Goal: Task Accomplishment & Management: Complete application form

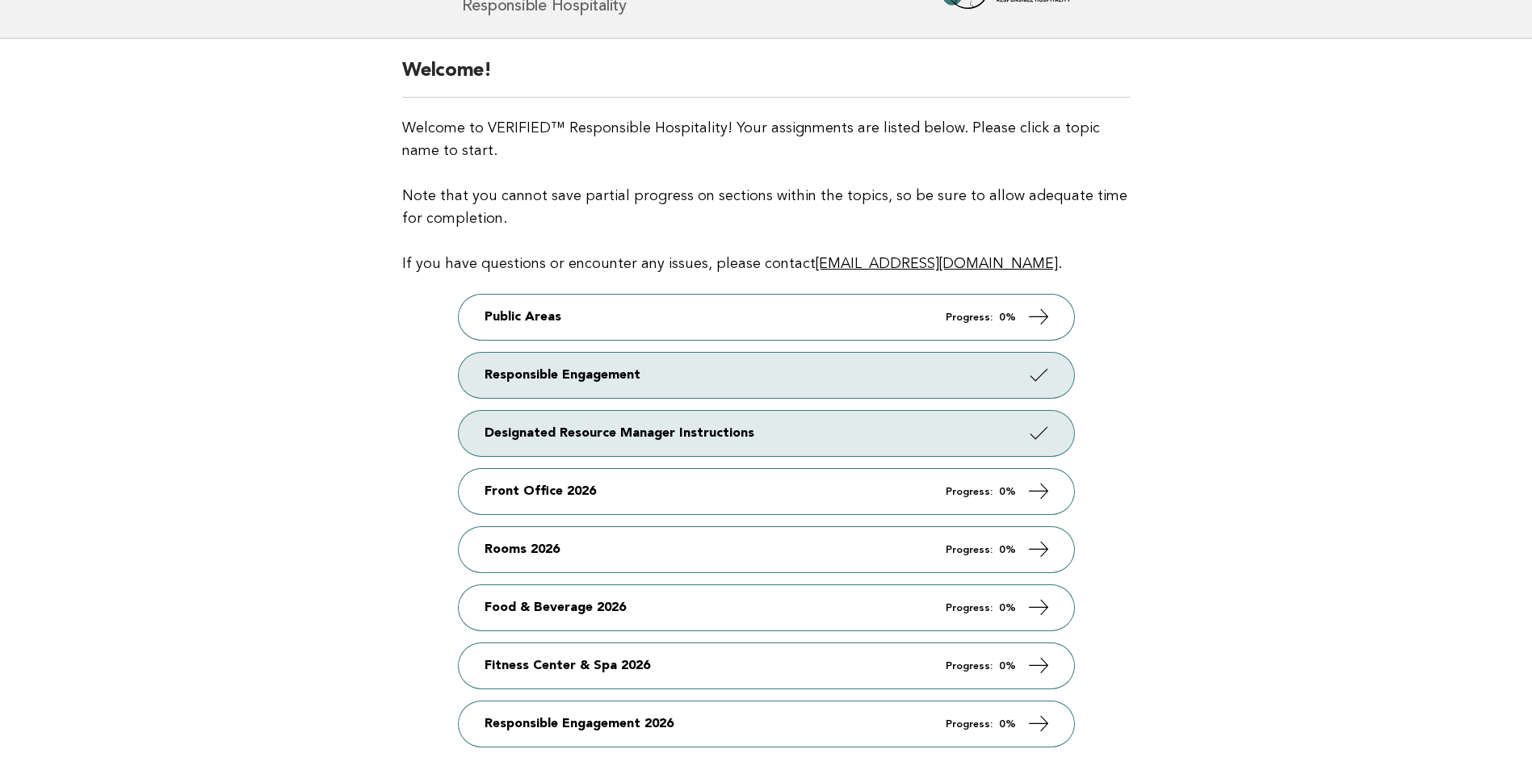
scroll to position [242, 0]
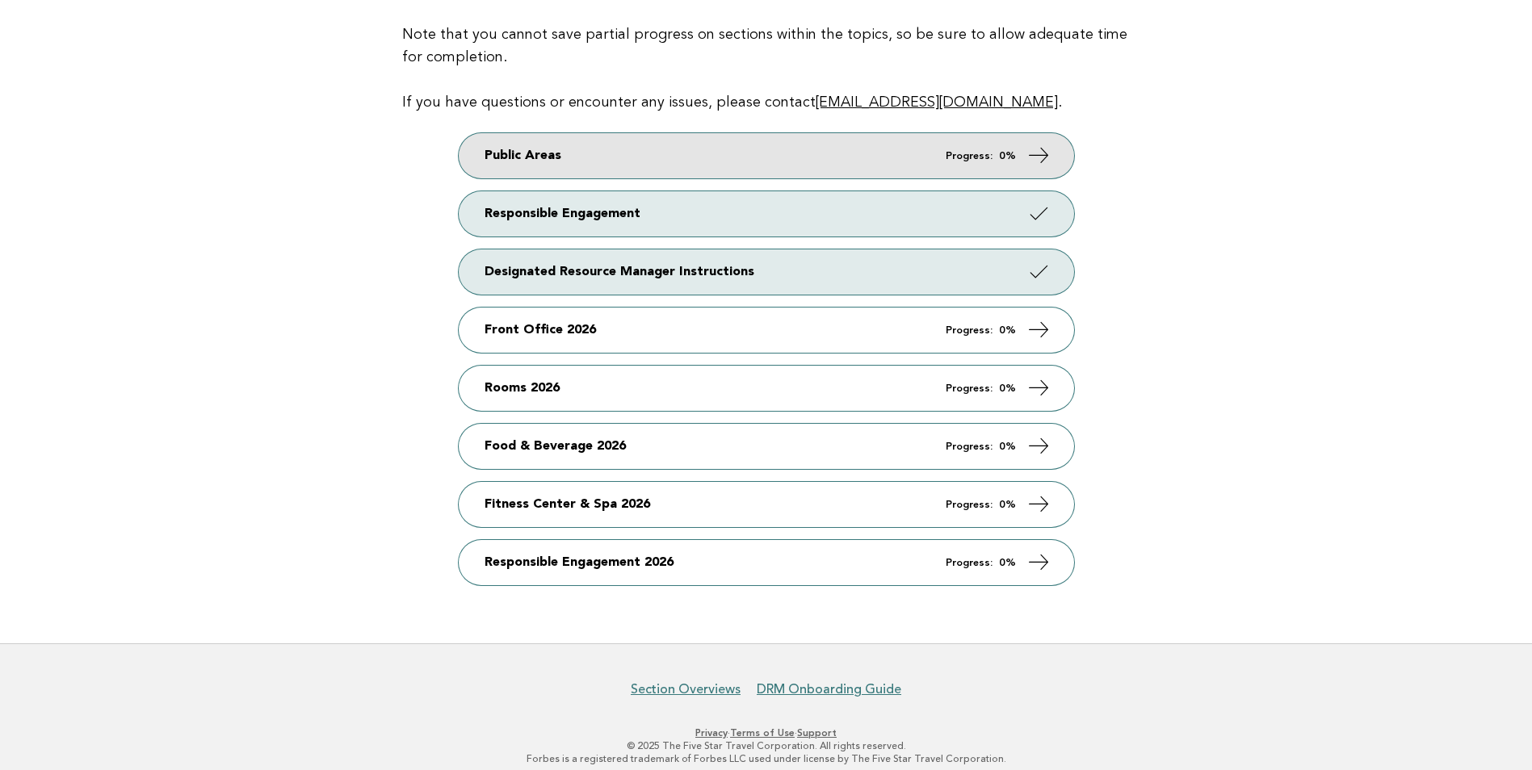
click at [727, 137] on link "Public Areas Progress: 0%" at bounding box center [766, 155] width 615 height 45
click at [1039, 154] on icon at bounding box center [1037, 155] width 23 height 23
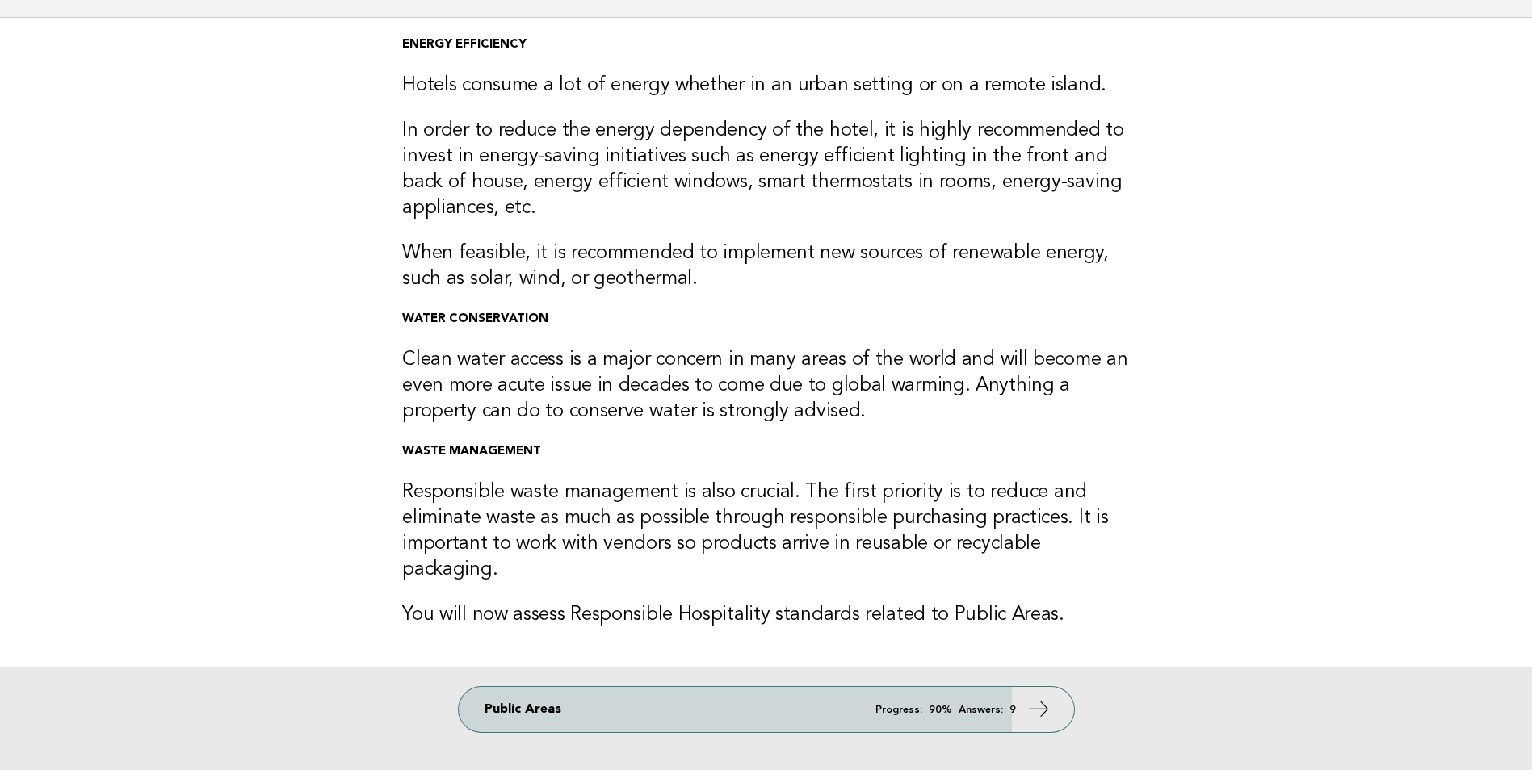
scroll to position [218, 0]
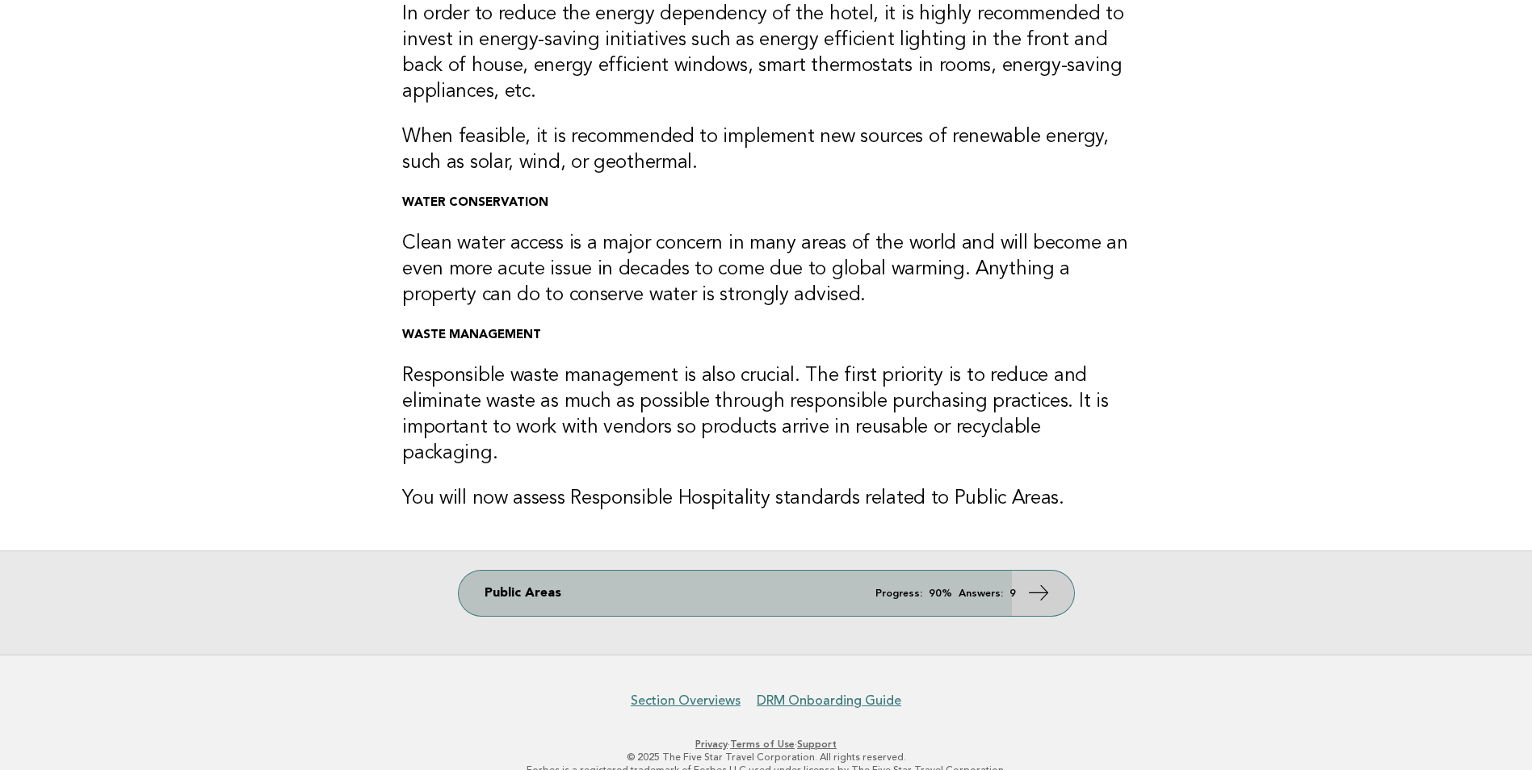
click at [971, 589] on em "Answers:" at bounding box center [980, 594] width 44 height 10
click at [1041, 581] on icon at bounding box center [1037, 592] width 23 height 23
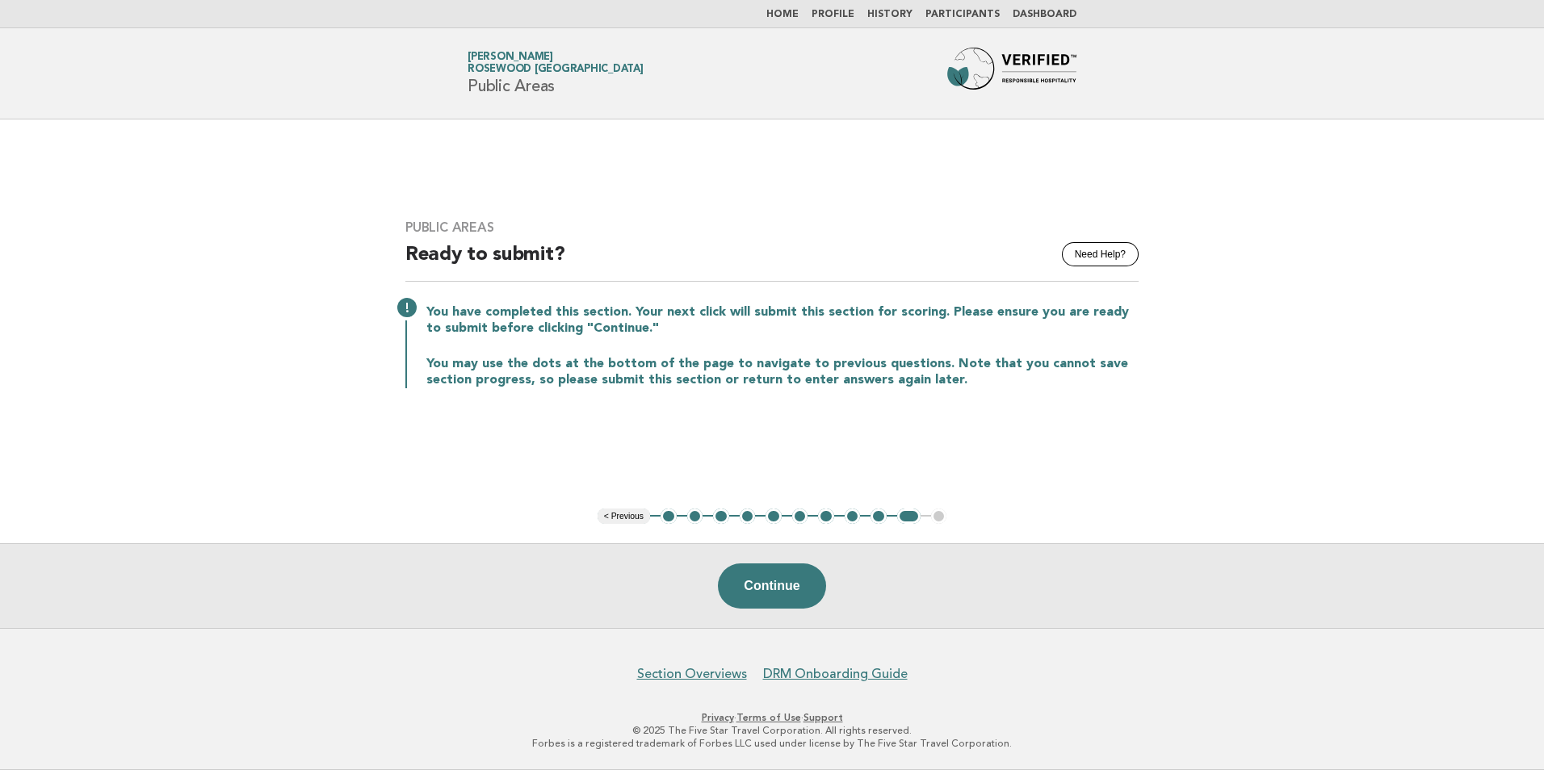
click at [666, 514] on button "1" at bounding box center [668, 517] width 16 height 16
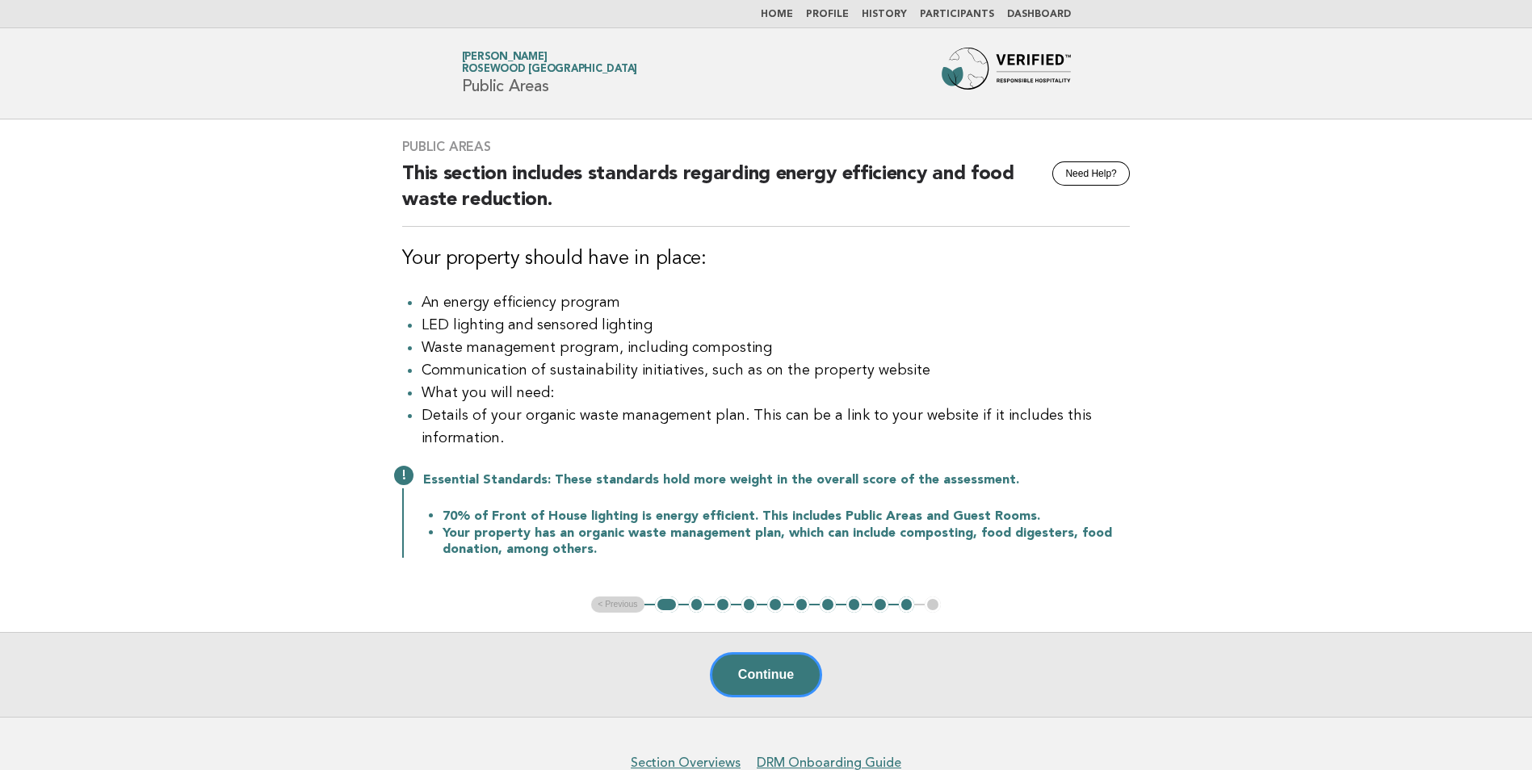
click at [695, 613] on button "2" at bounding box center [697, 605] width 16 height 16
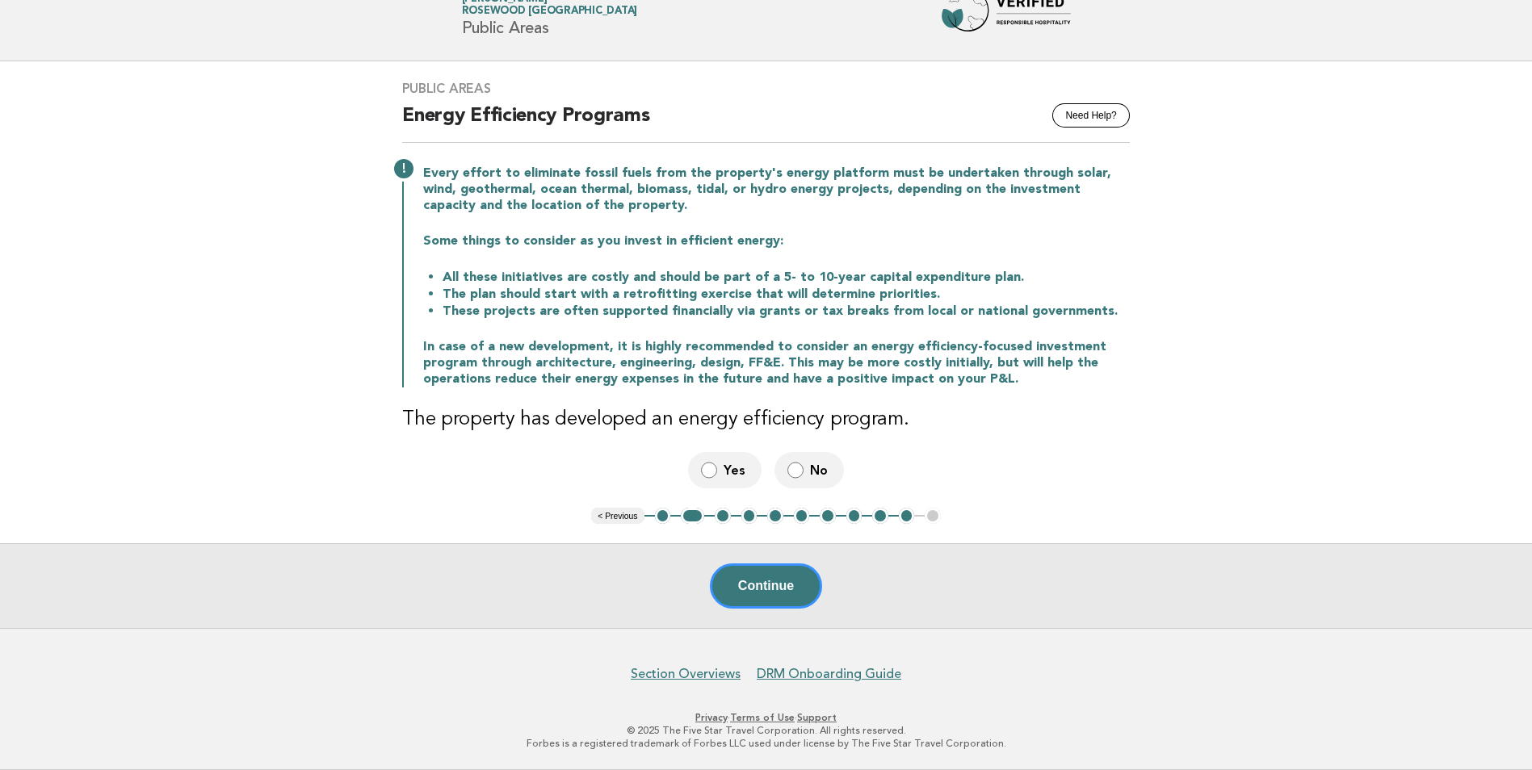
scroll to position [57, 0]
click at [753, 590] on button "Continue" at bounding box center [766, 586] width 112 height 45
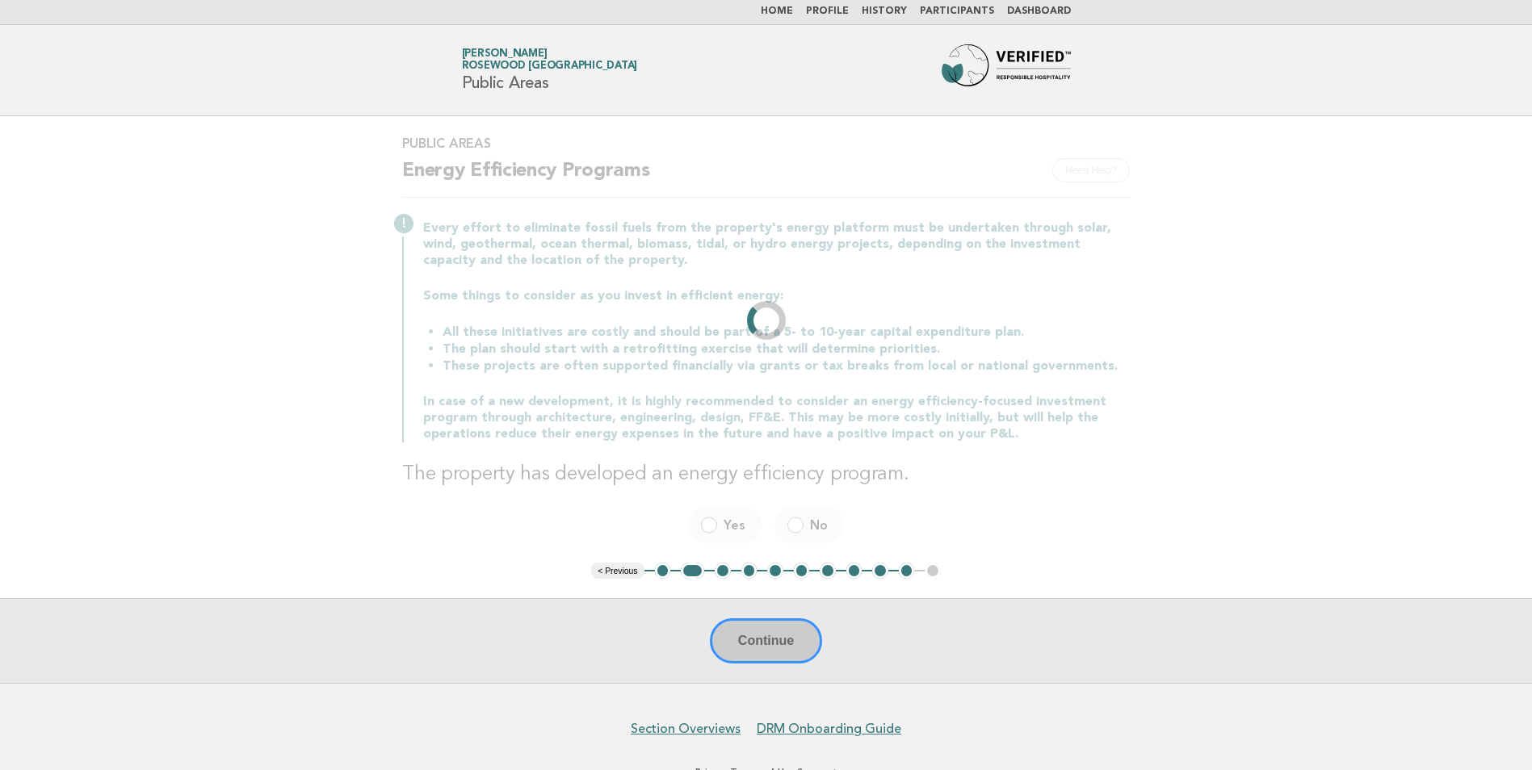
scroll to position [0, 0]
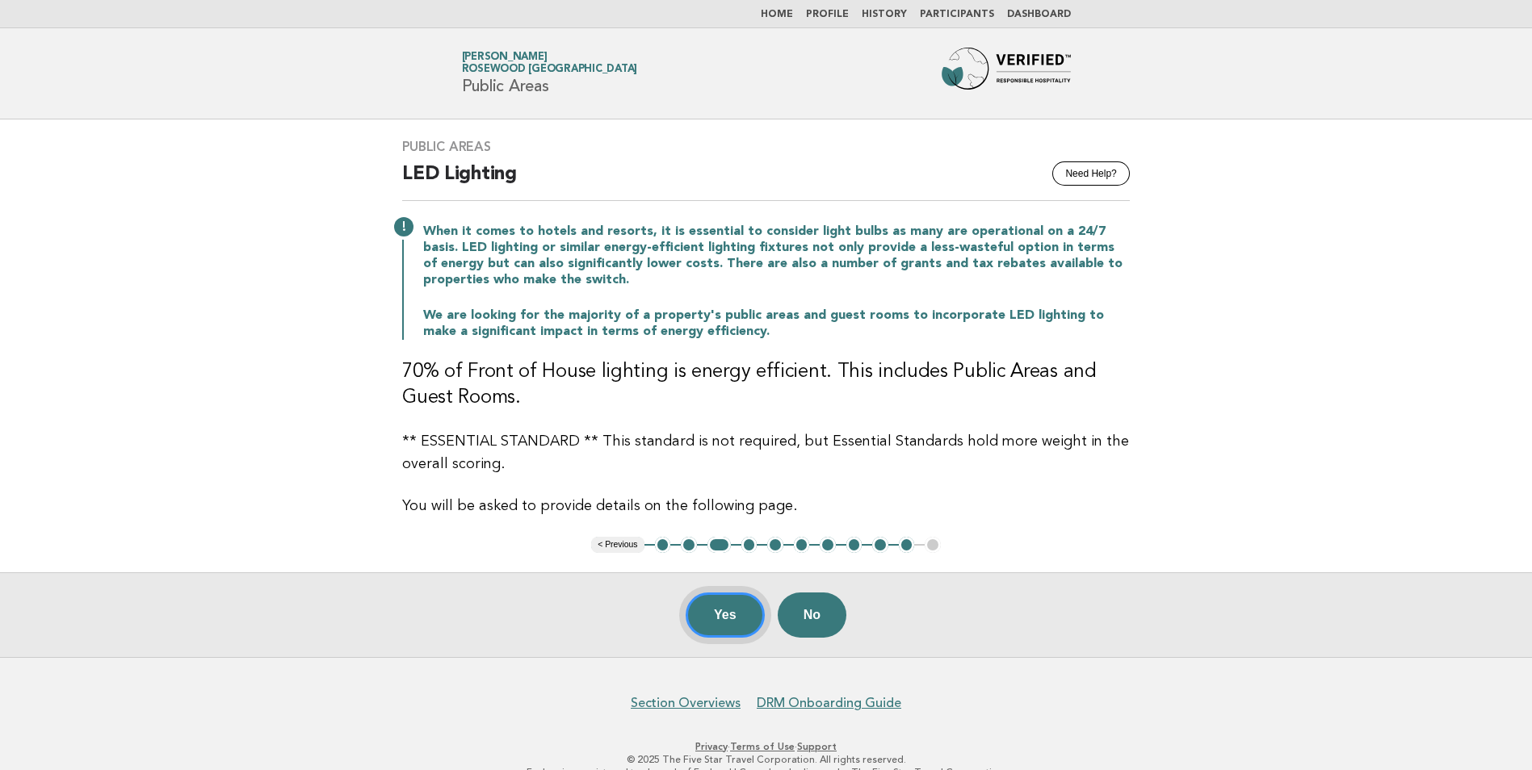
click at [719, 609] on button "Yes" at bounding box center [725, 615] width 79 height 45
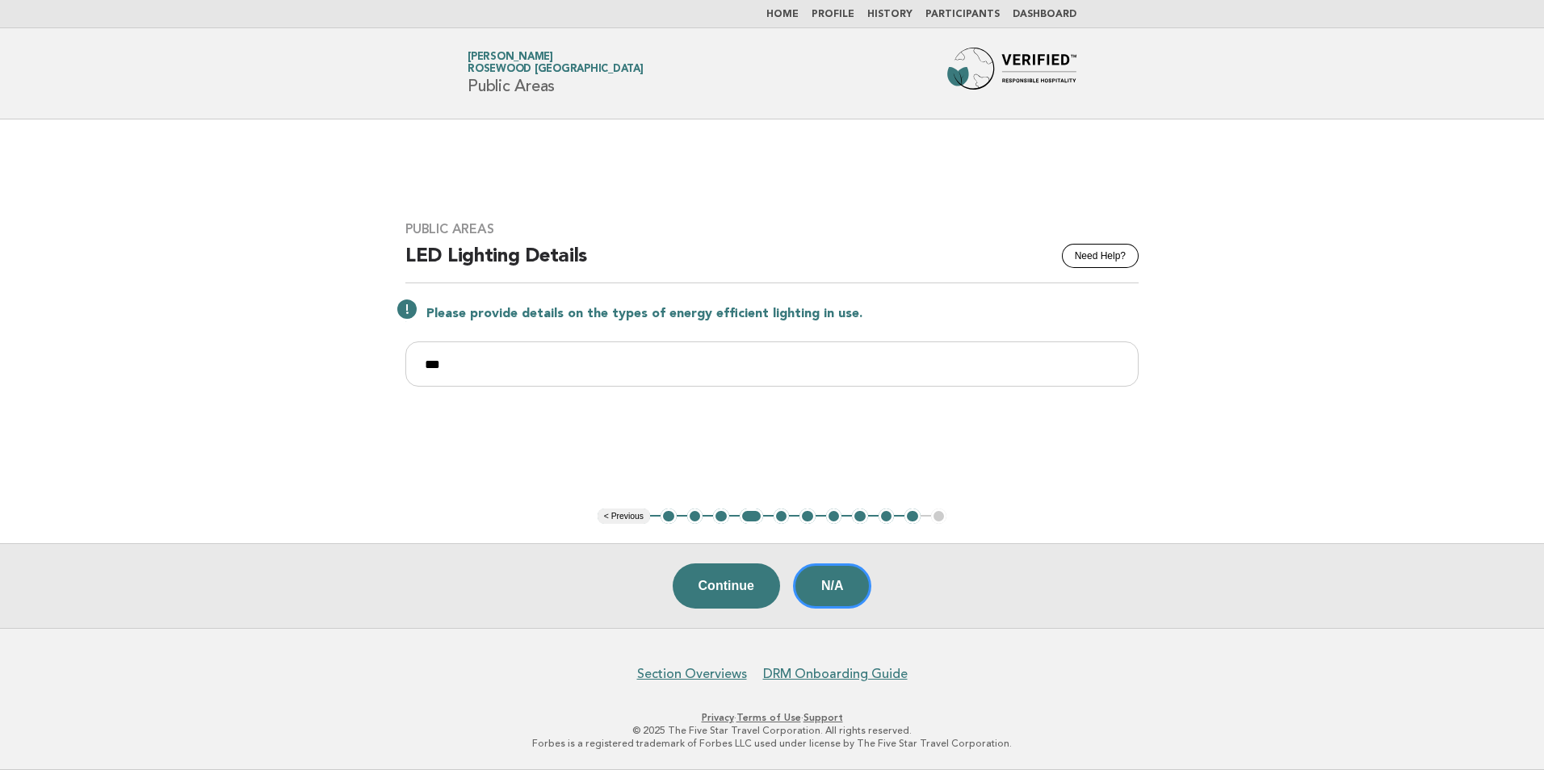
click at [613, 515] on button "< Previous" at bounding box center [624, 517] width 52 height 16
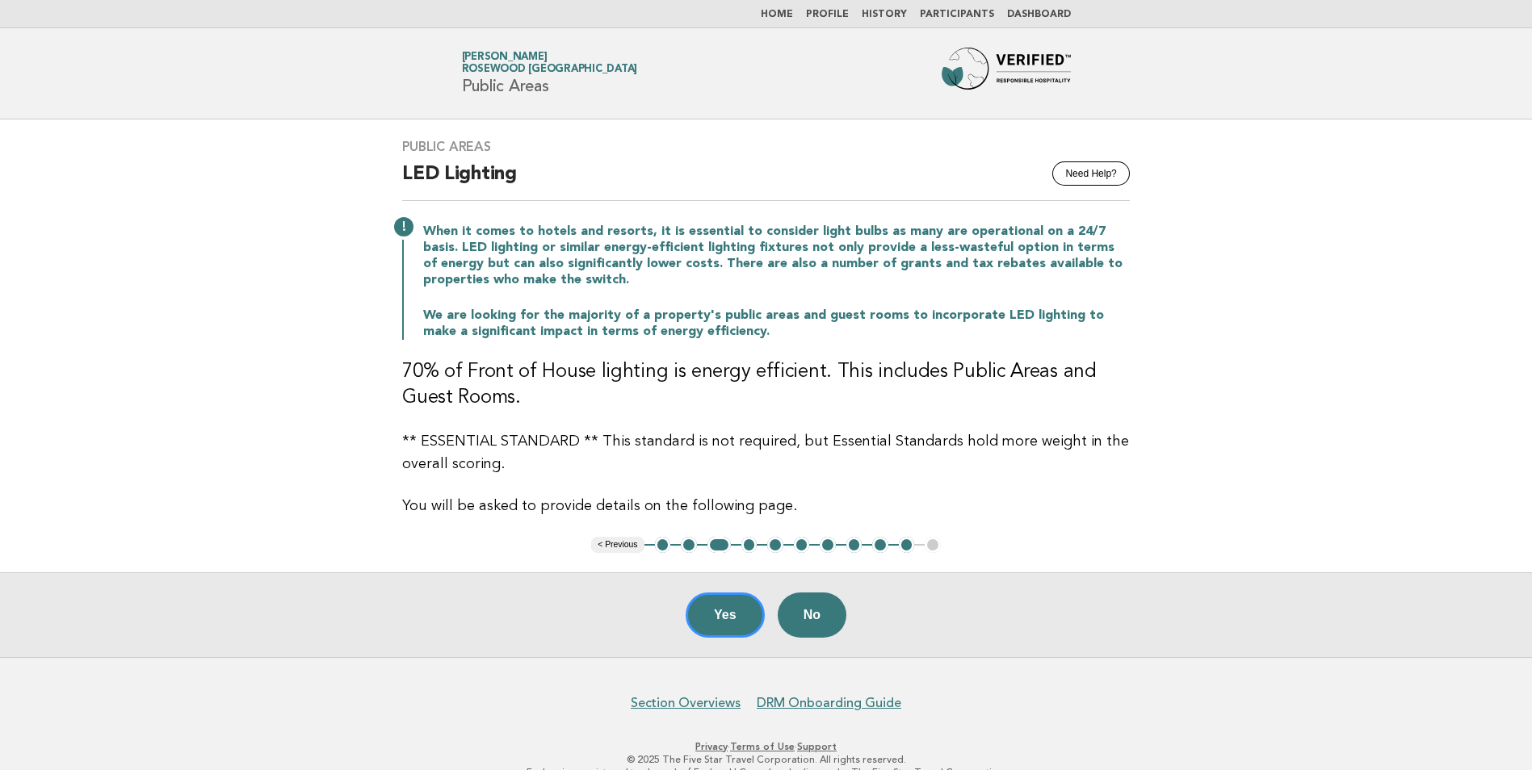
click at [749, 546] on button "4" at bounding box center [749, 545] width 16 height 16
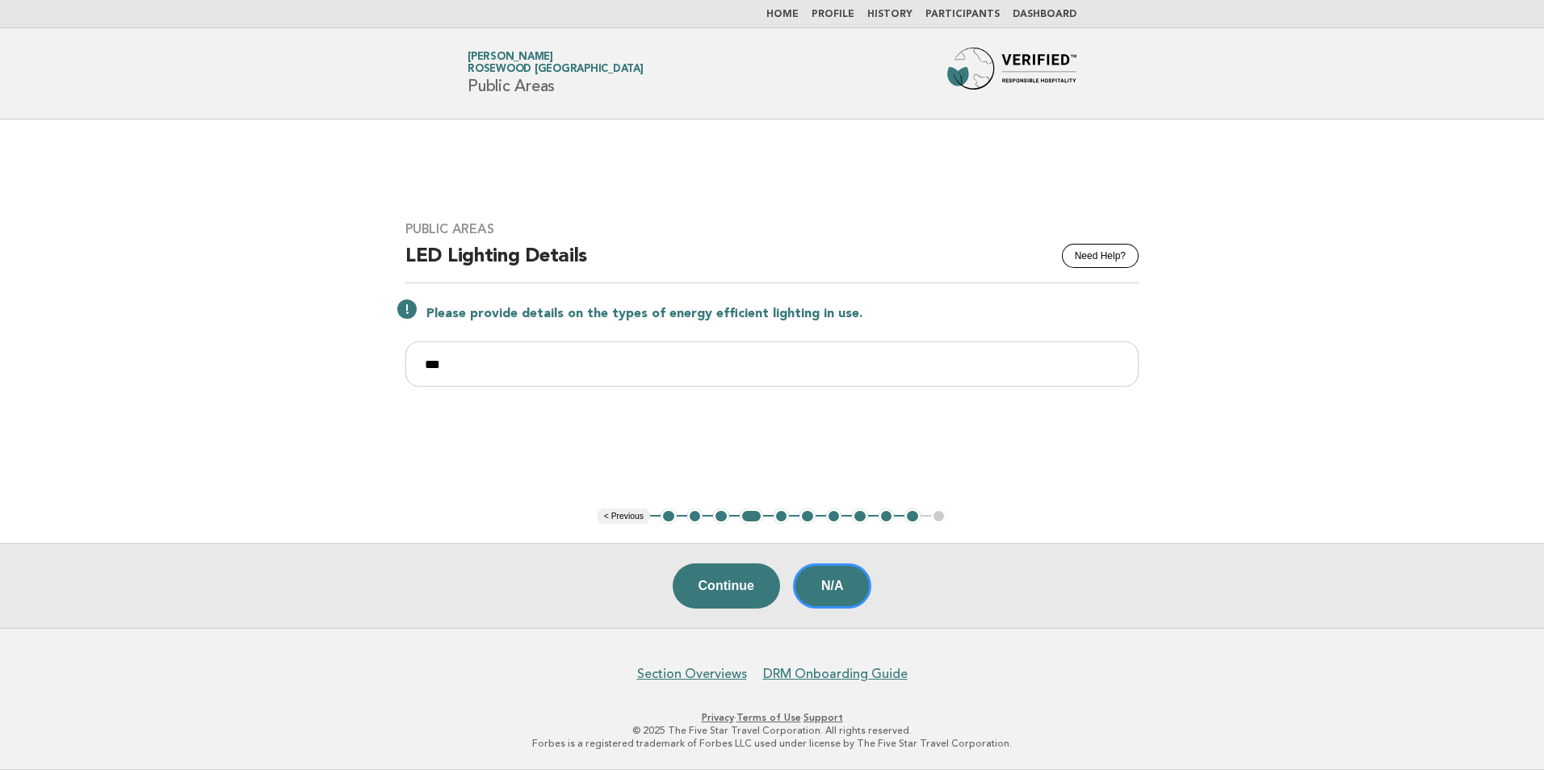
click at [724, 514] on button "3" at bounding box center [721, 517] width 16 height 16
